Goal: Find specific page/section: Find specific page/section

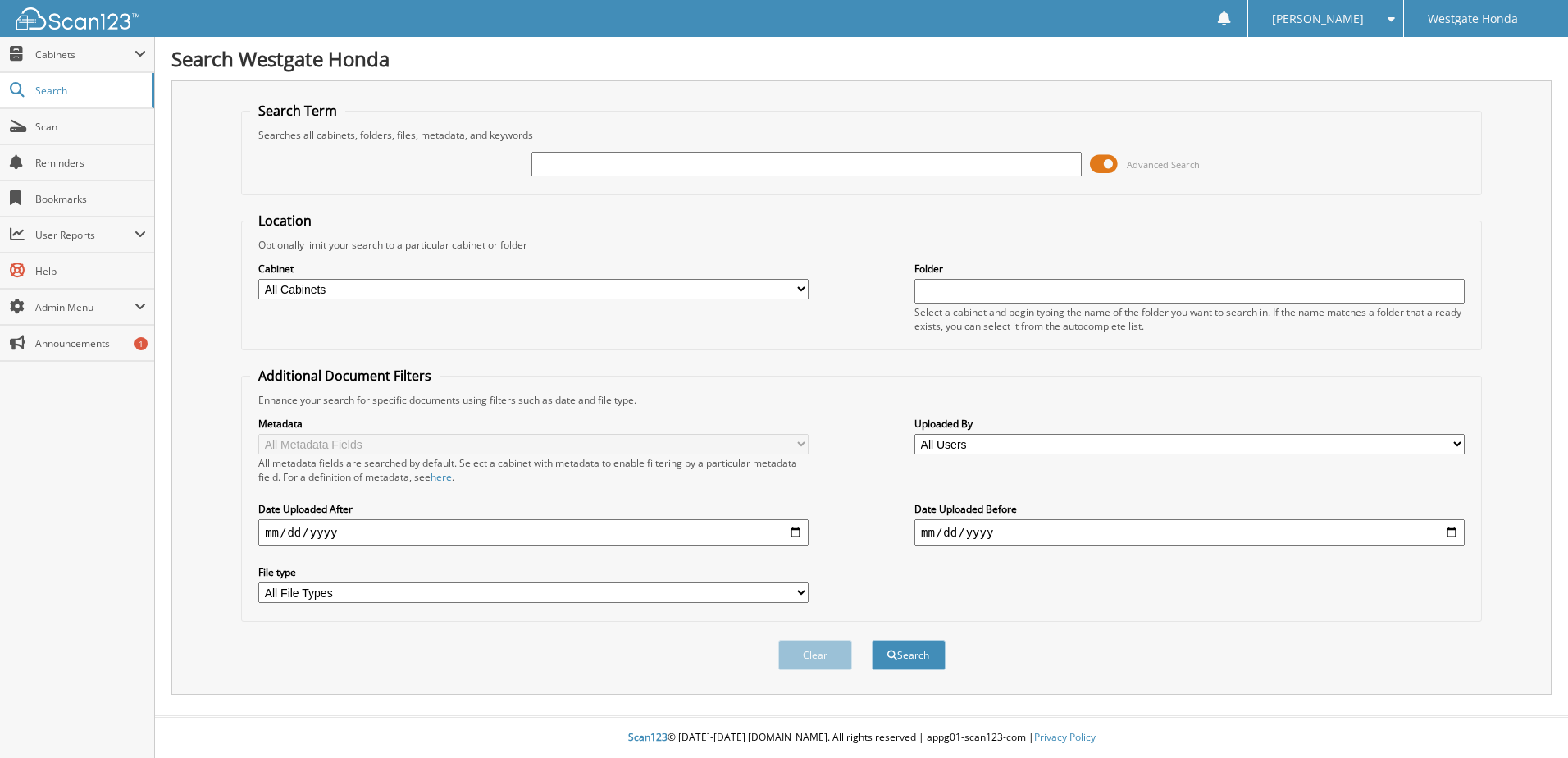
click at [551, 160] on input "text" at bounding box center [807, 164] width 551 height 24
type input "64979"
click at [872, 640] on button "Search" at bounding box center [909, 654] width 74 height 30
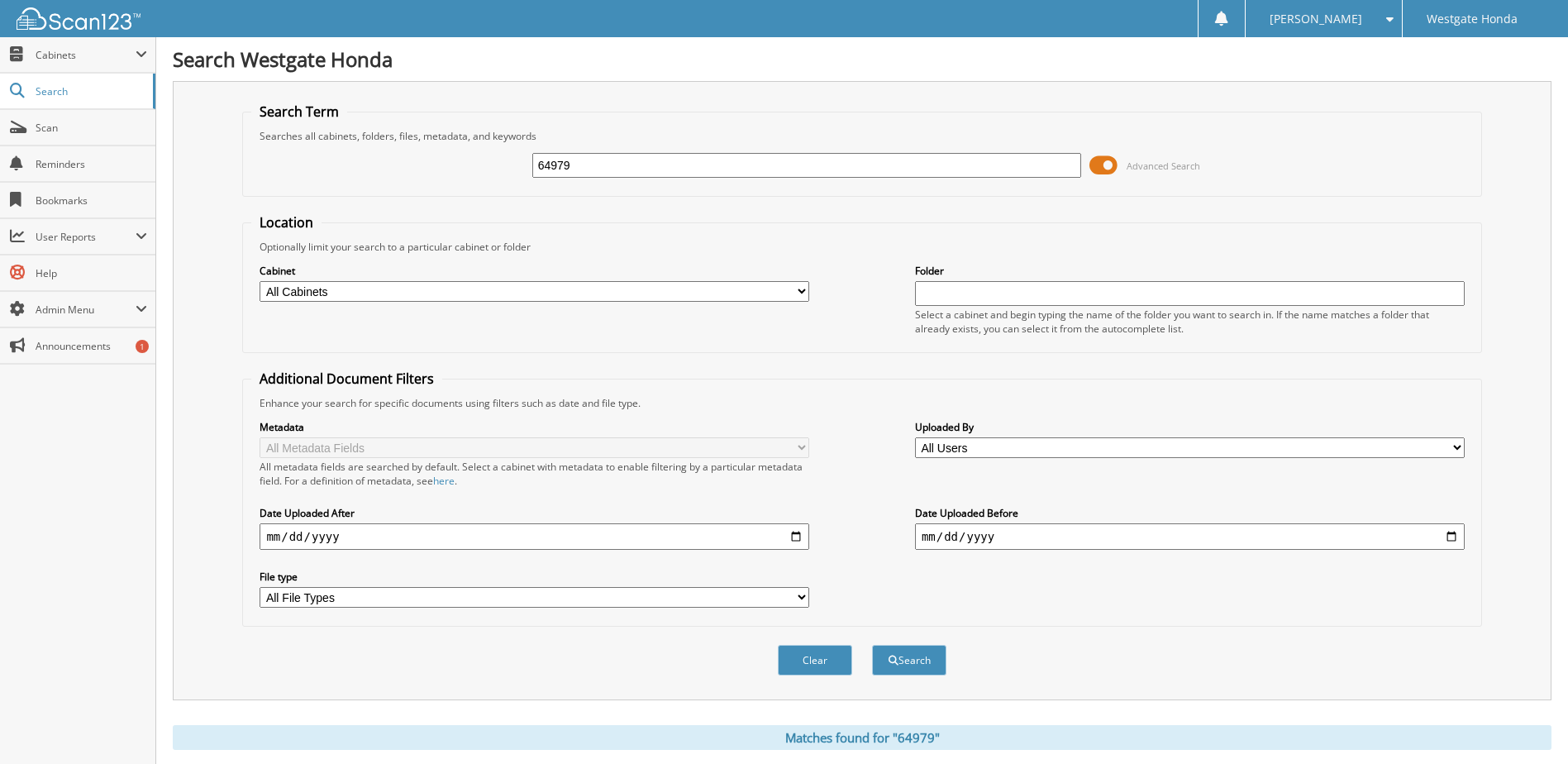
click at [1098, 163] on span at bounding box center [1104, 165] width 28 height 25
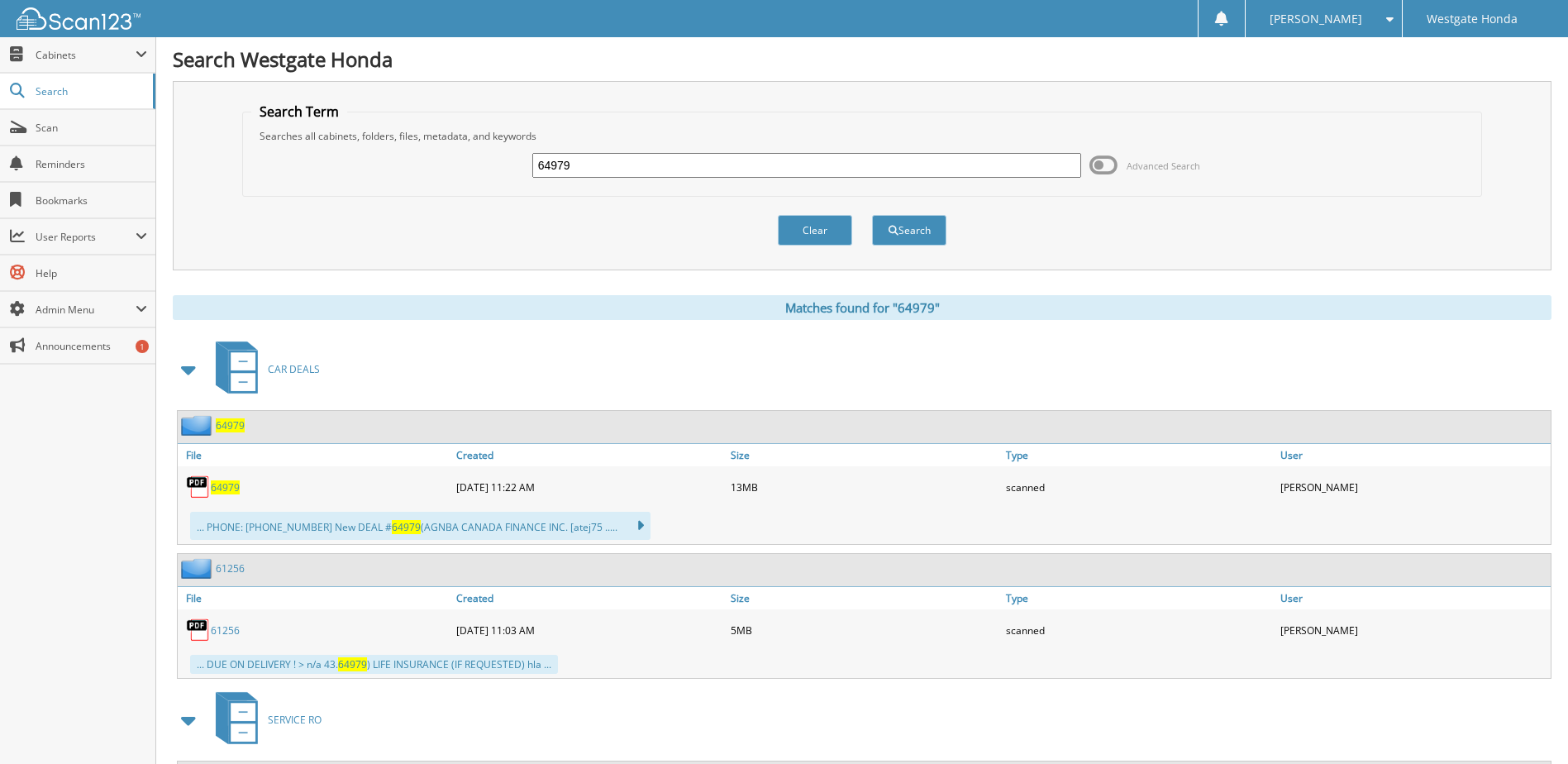
drag, startPoint x: 222, startPoint y: 487, endPoint x: 450, endPoint y: 358, distance: 262.0
click at [450, 358] on div "CAR DEALS" at bounding box center [862, 369] width 1379 height 65
click at [221, 487] on span "64979" at bounding box center [225, 487] width 29 height 14
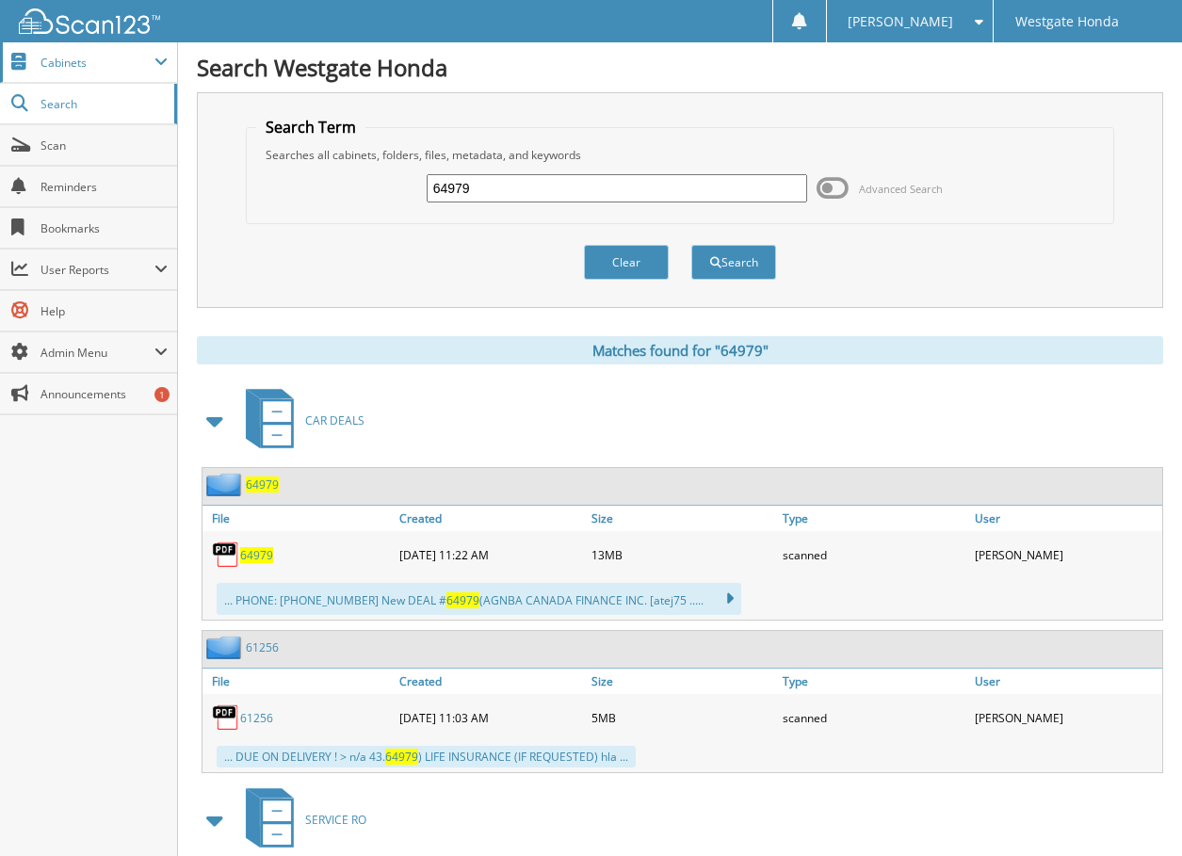
click at [71, 61] on span "Cabinets" at bounding box center [97, 63] width 114 height 16
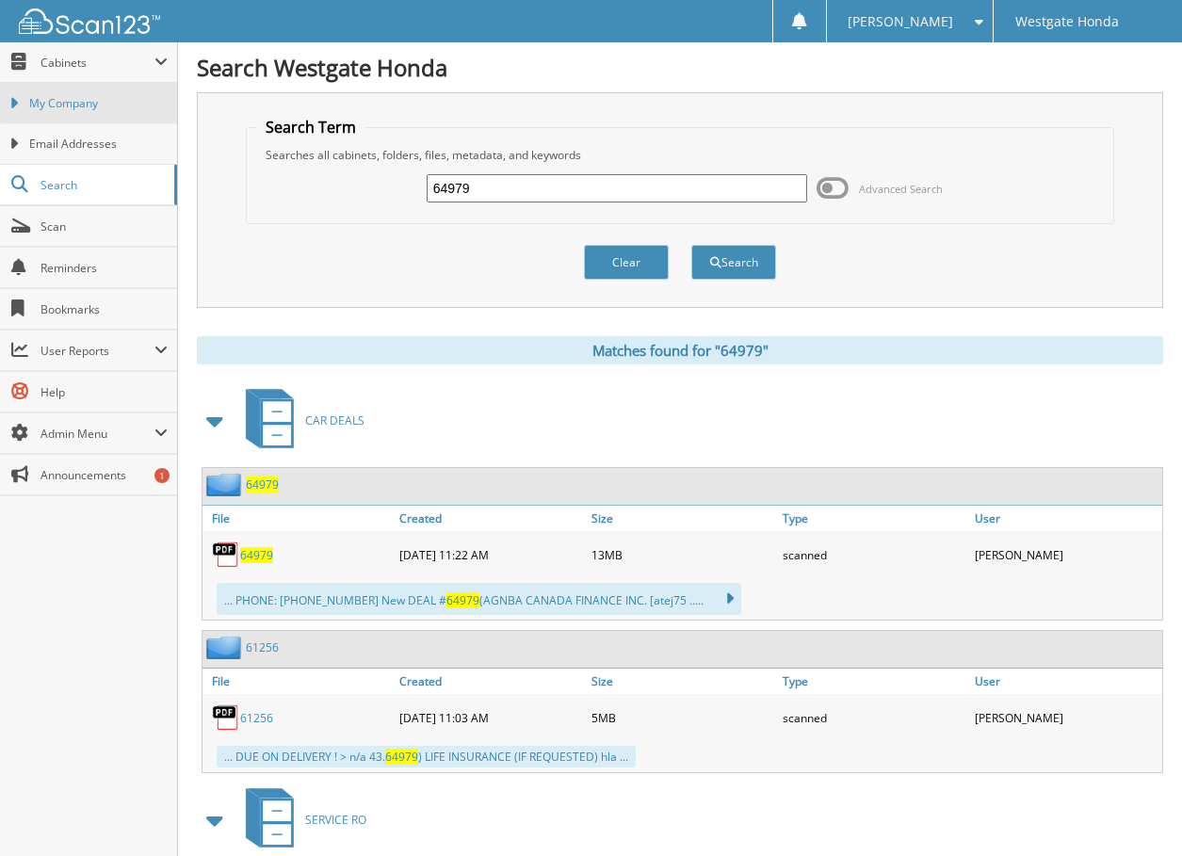
click at [69, 105] on span "My Company" at bounding box center [98, 103] width 138 height 17
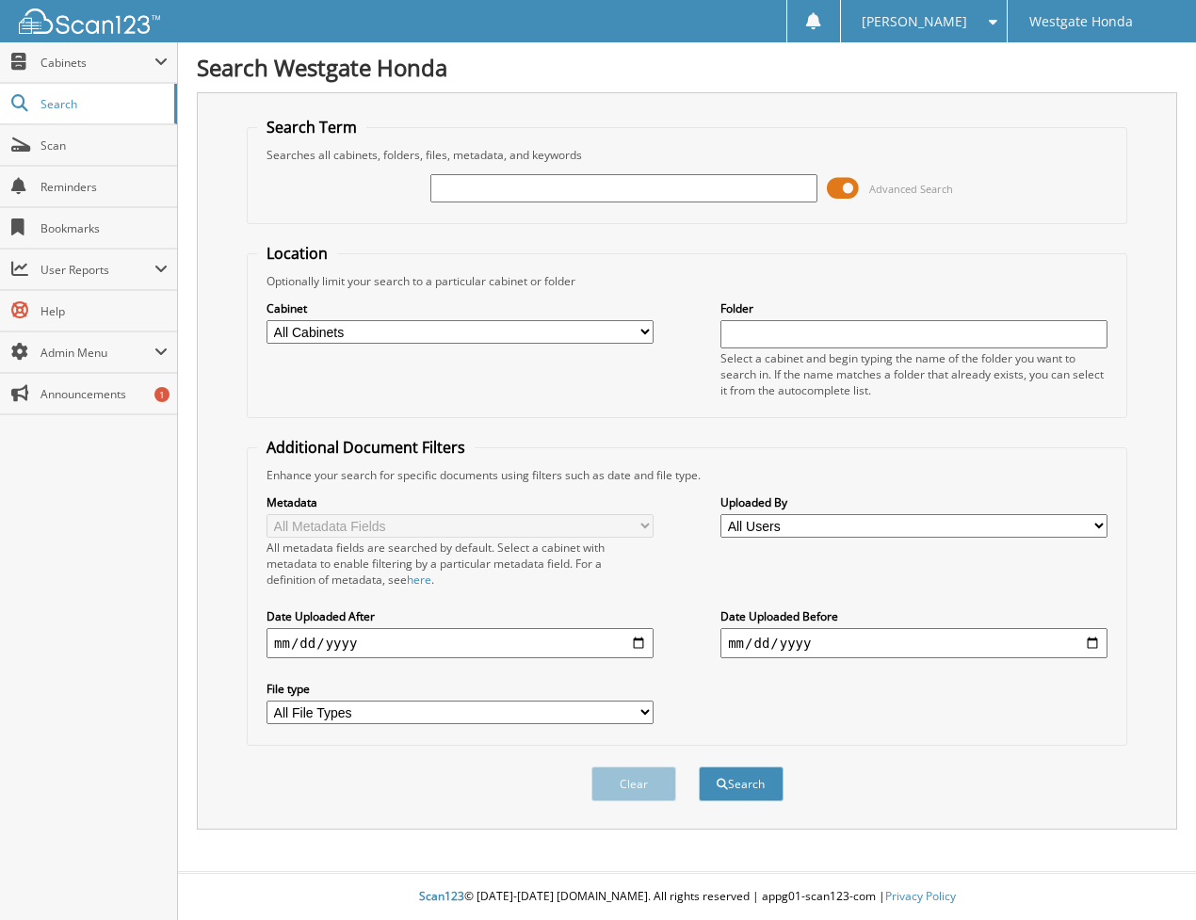
click at [852, 186] on span at bounding box center [843, 188] width 32 height 28
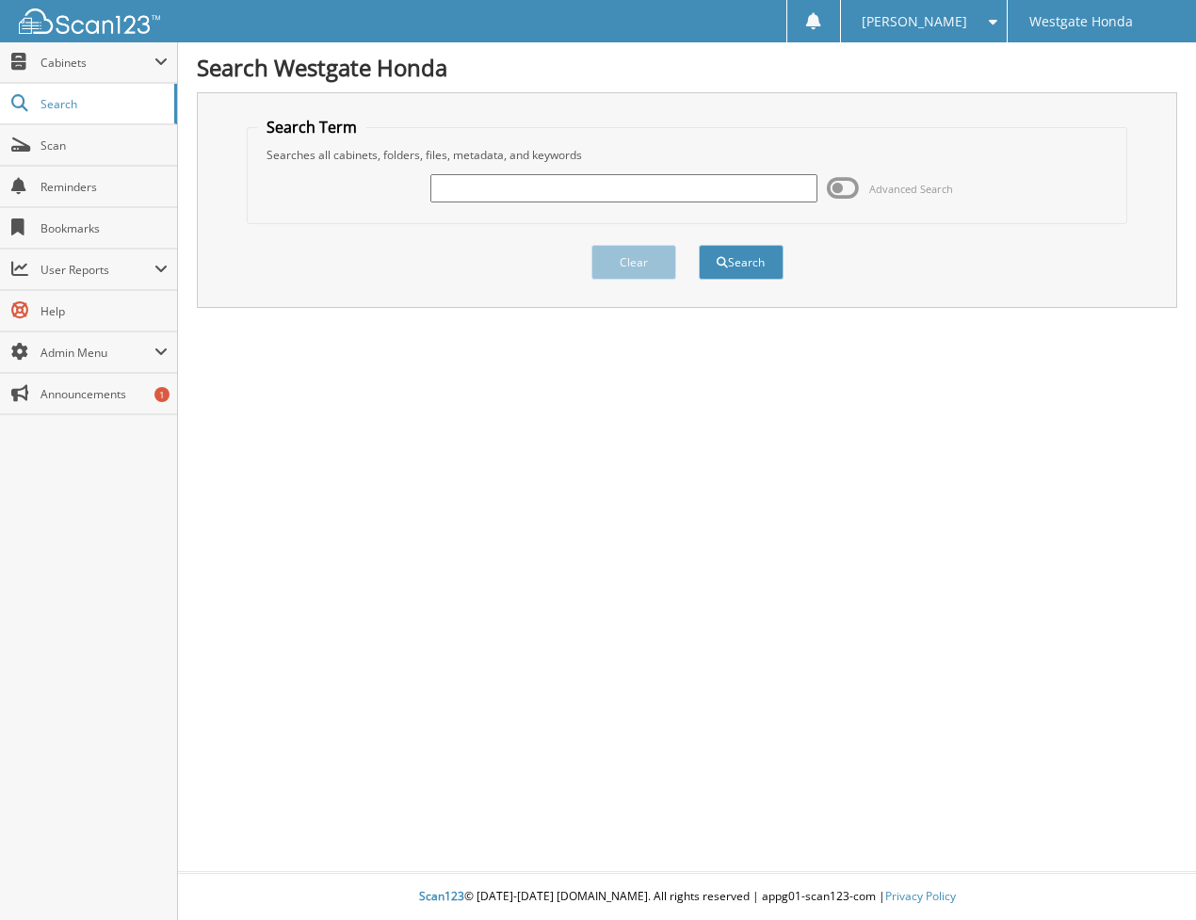
click at [451, 191] on input "text" at bounding box center [623, 188] width 387 height 28
type input "toyota"
click at [699, 245] on button "Search" at bounding box center [741, 262] width 85 height 35
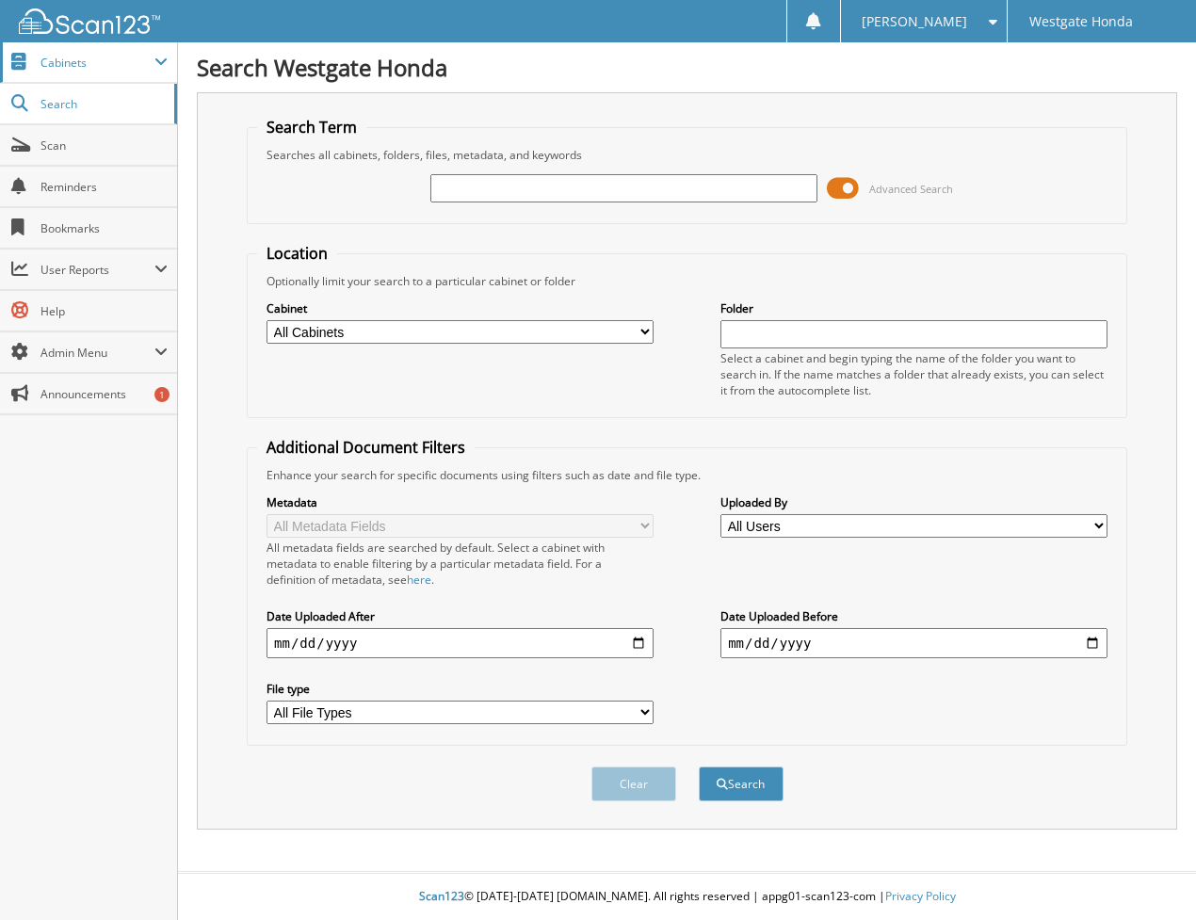
click at [58, 58] on span "Cabinets" at bounding box center [97, 63] width 114 height 16
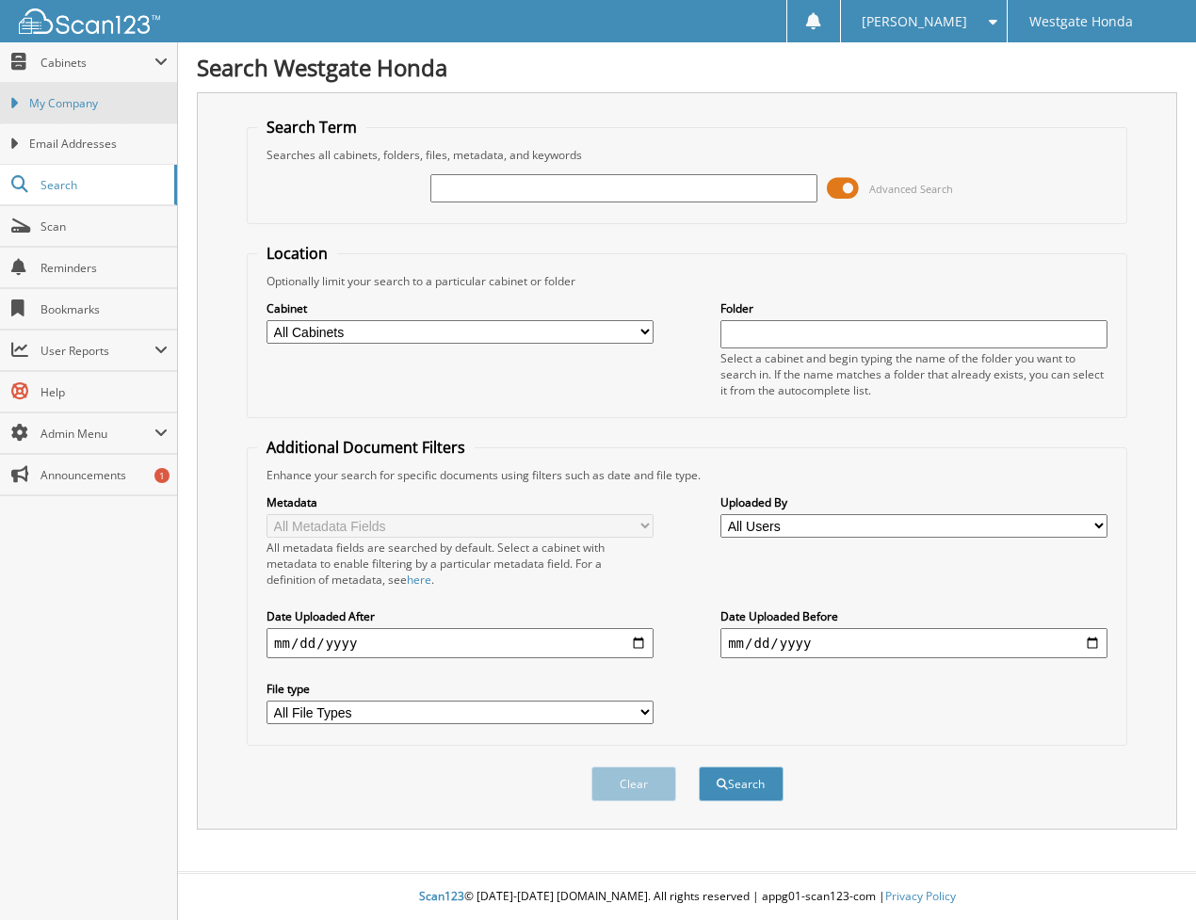
click at [65, 102] on span "My Company" at bounding box center [98, 103] width 138 height 17
